Goal: Information Seeking & Learning: Learn about a topic

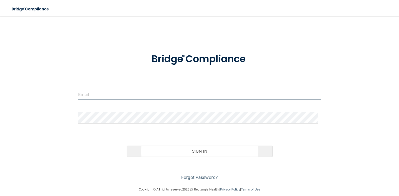
type input "[EMAIL_ADDRESS][DOMAIN_NAME]"
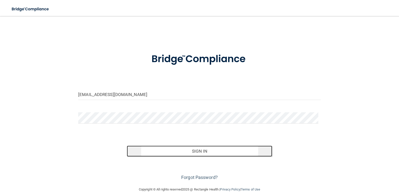
click at [207, 149] on button "Sign In" at bounding box center [200, 151] width 146 height 11
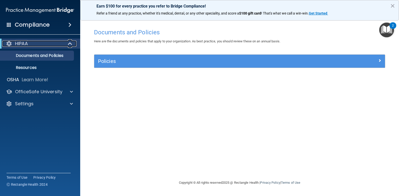
click at [20, 41] on p "HIPAA" at bounding box center [21, 44] width 13 height 6
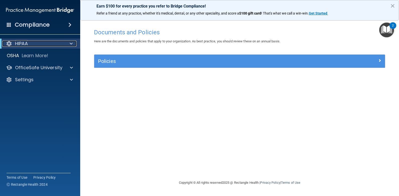
click at [20, 41] on p "HIPAA" at bounding box center [21, 44] width 13 height 6
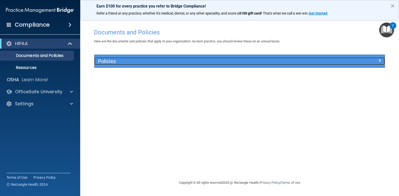
click at [107, 60] on h5 "Policies" at bounding box center [203, 61] width 210 height 6
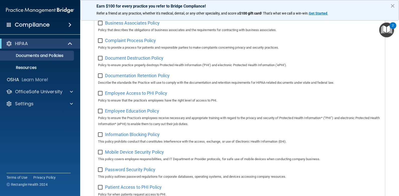
scroll to position [100, 0]
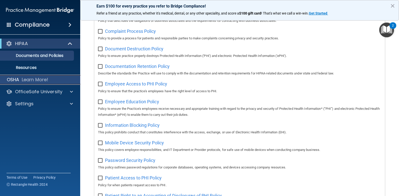
click at [45, 78] on p "Learn More!" at bounding box center [35, 80] width 27 height 6
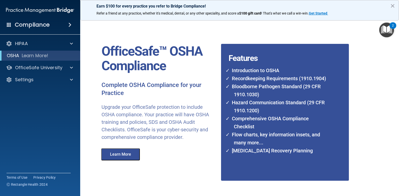
click at [124, 157] on button "Learn More" at bounding box center [120, 154] width 39 height 12
click at [387, 28] on img "Open Resource Center, 2 new notifications" at bounding box center [386, 30] width 15 height 15
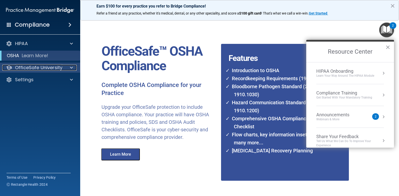
click at [44, 67] on p "OfficeSafe University" at bounding box center [38, 68] width 47 height 6
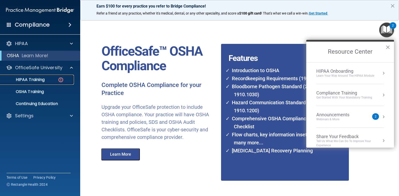
click at [35, 79] on p "HIPAA Training" at bounding box center [23, 79] width 41 height 5
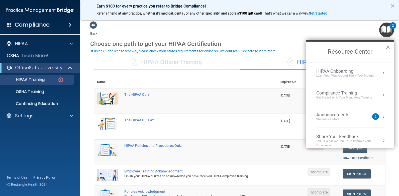
click at [387, 45] on button "×" at bounding box center [387, 47] width 5 height 8
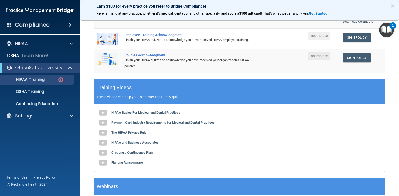
scroll to position [125, 0]
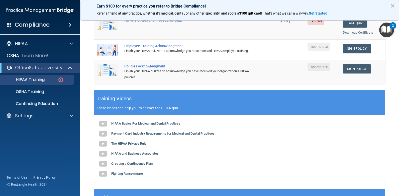
click at [70, 23] on span at bounding box center [69, 25] width 3 height 6
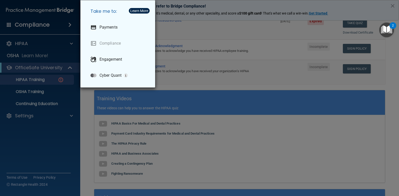
click at [70, 24] on div "Take me to: Payments Compliance Engagement Cyber Quant" at bounding box center [199, 98] width 399 height 196
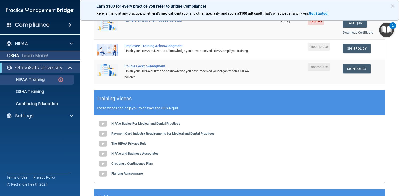
click at [59, 53] on div "OSHA Learn More!" at bounding box center [40, 56] width 88 height 10
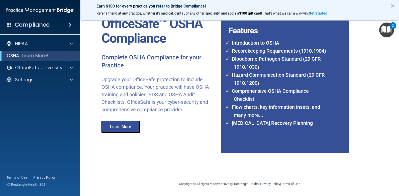
click at [391, 5] on button "×" at bounding box center [392, 6] width 5 height 8
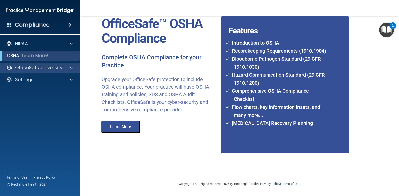
click at [72, 63] on div "OfficeSafe University" at bounding box center [40, 68] width 80 height 10
click at [73, 67] on div at bounding box center [70, 68] width 13 height 6
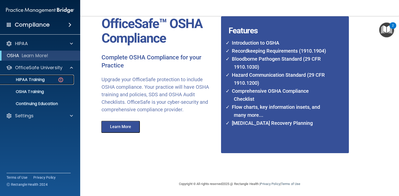
click at [38, 79] on p "HIPAA Training" at bounding box center [23, 79] width 41 height 5
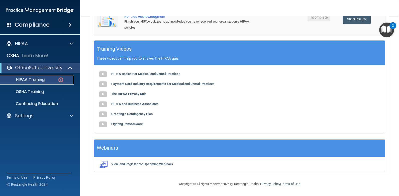
scroll to position [179, 0]
click at [26, 93] on p "OSHA Training" at bounding box center [23, 91] width 41 height 5
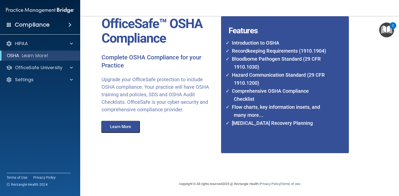
scroll to position [28, 0]
click at [28, 67] on p "OfficeSafe University" at bounding box center [38, 68] width 47 height 6
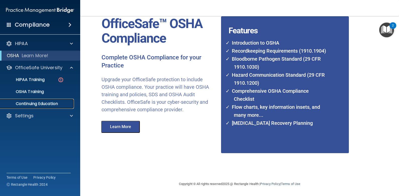
click at [36, 105] on p "Continuing Education" at bounding box center [37, 103] width 68 height 5
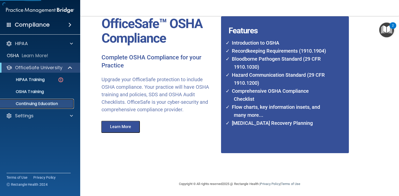
click at [35, 105] on p "Continuing Education" at bounding box center [37, 103] width 68 height 5
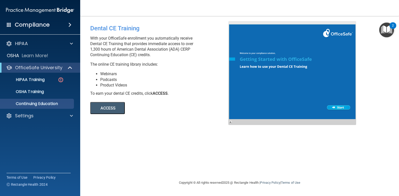
click at [113, 106] on button "ACCESS" at bounding box center [107, 108] width 35 height 12
click at [46, 68] on p "OfficeSafe University" at bounding box center [38, 68] width 47 height 6
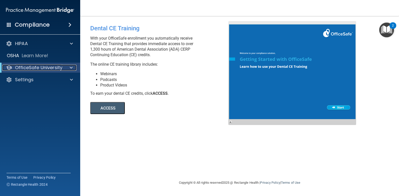
click at [28, 65] on p "OfficeSafe University" at bounding box center [38, 68] width 47 height 6
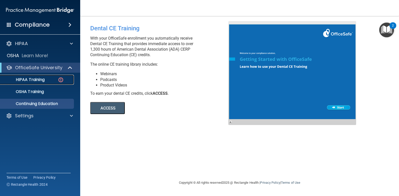
click at [27, 79] on p "HIPAA Training" at bounding box center [23, 79] width 41 height 5
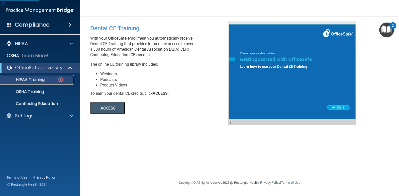
click at [28, 80] on p "HIPAA Training" at bounding box center [23, 79] width 41 height 5
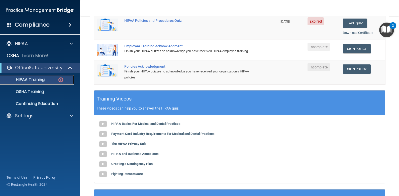
scroll to position [125, 0]
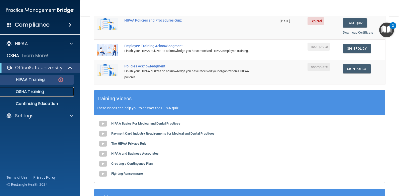
click at [37, 91] on p "OSHA Training" at bounding box center [23, 91] width 41 height 5
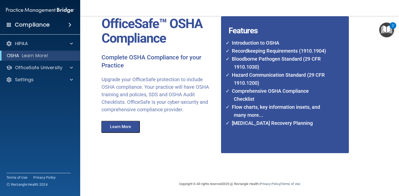
scroll to position [28, 0]
click at [27, 68] on p "OfficeSafe University" at bounding box center [38, 68] width 47 height 6
